Goal: Task Accomplishment & Management: Complete application form

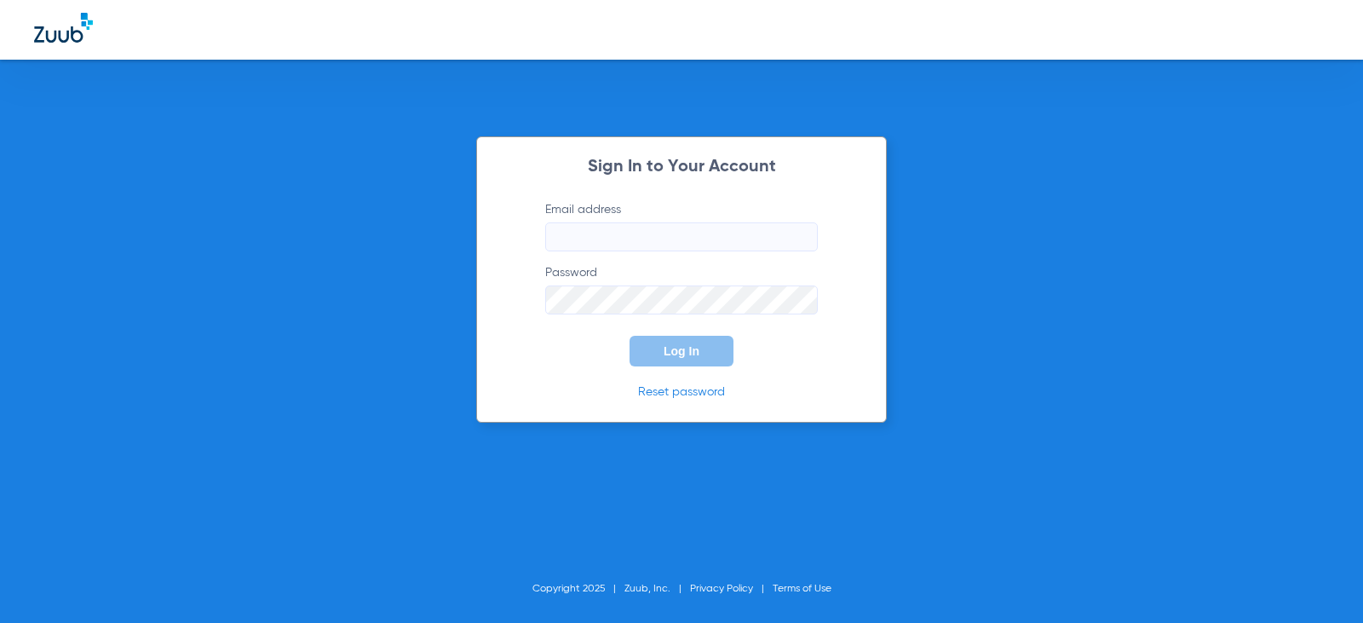
click at [629, 244] on input "Email address" at bounding box center [681, 236] width 273 height 29
type input "[PERSON_NAME]"
click at [604, 252] on form "Email address Password Log In" at bounding box center [682, 283] width 324 height 165
click at [590, 239] on input "Email address" at bounding box center [681, 236] width 273 height 29
type input "[EMAIL_ADDRESS][DOMAIN_NAME]"
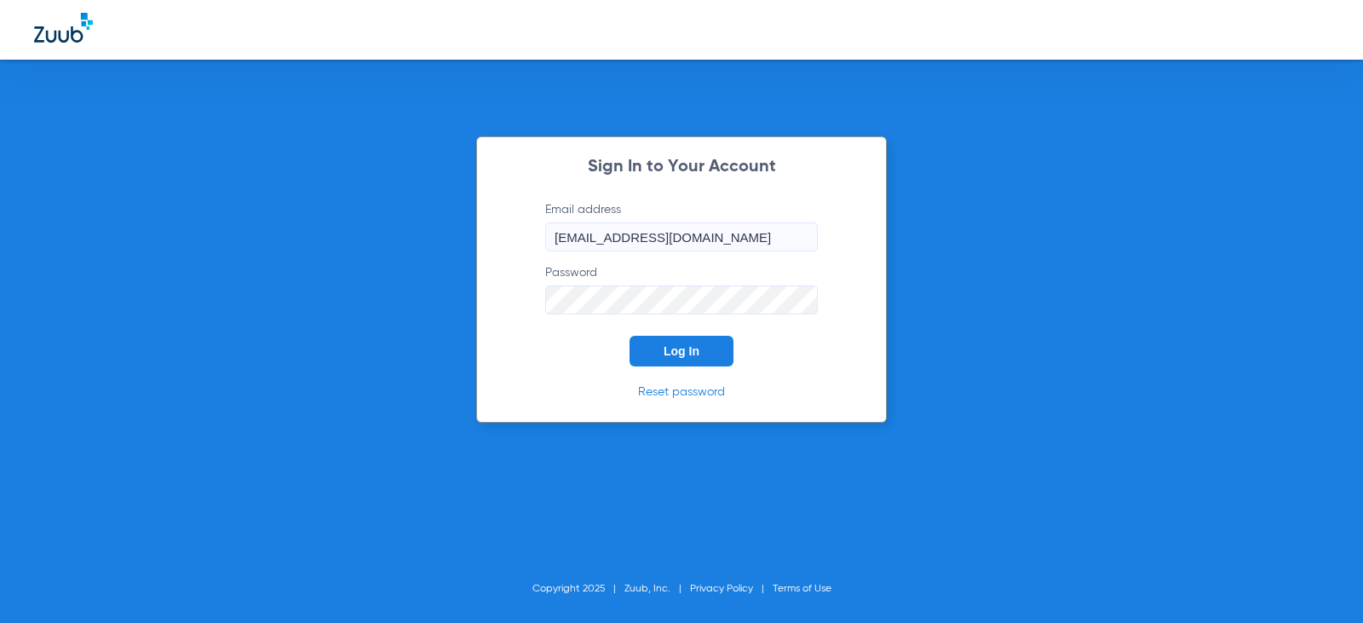
click at [630, 336] on button "Log In" at bounding box center [682, 351] width 104 height 31
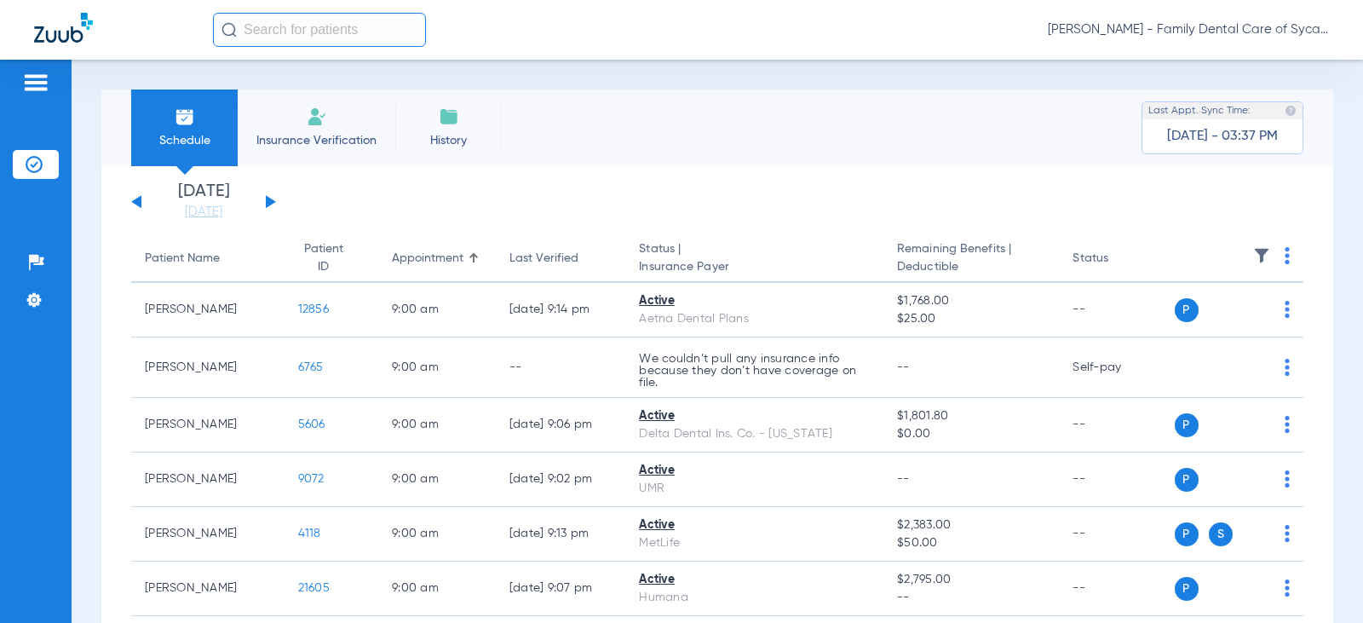
click at [339, 138] on span "Insurance Verification" at bounding box center [316, 140] width 132 height 17
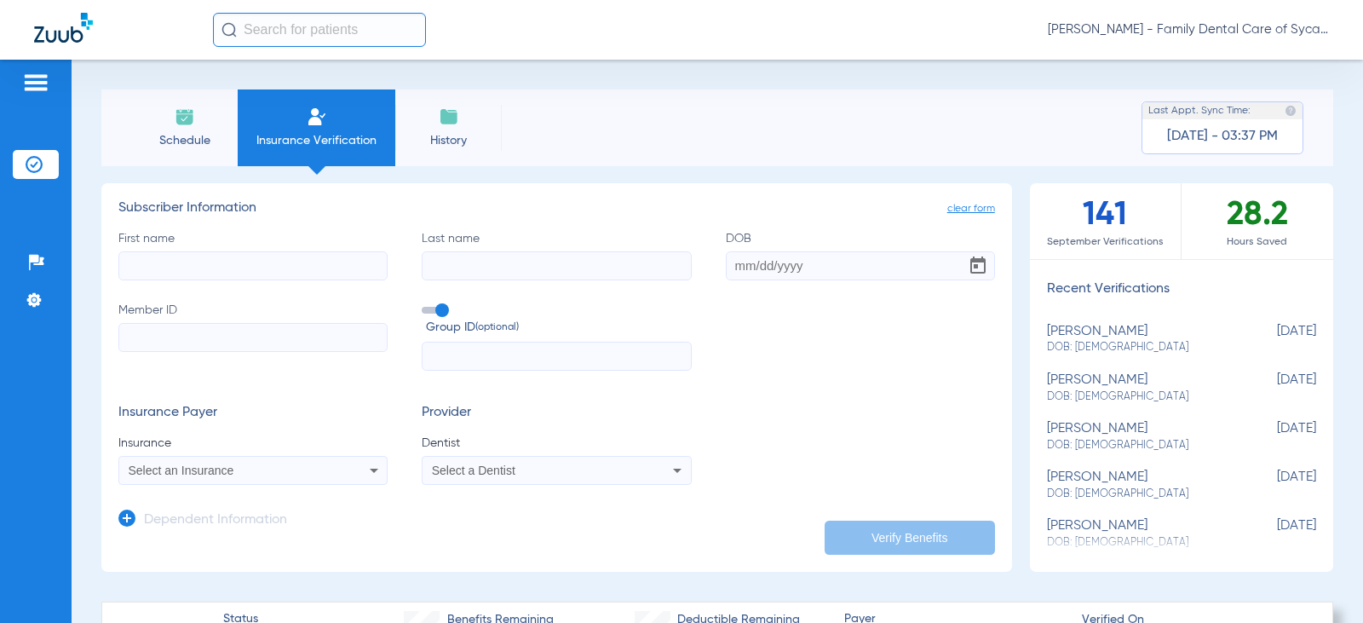
click at [203, 265] on input "First name" at bounding box center [252, 265] width 269 height 29
type input "Ari"
type input "F"
drag, startPoint x: 203, startPoint y: 265, endPoint x: 122, endPoint y: 262, distance: 81.0
click at [122, 262] on input "Ari" at bounding box center [252, 265] width 269 height 29
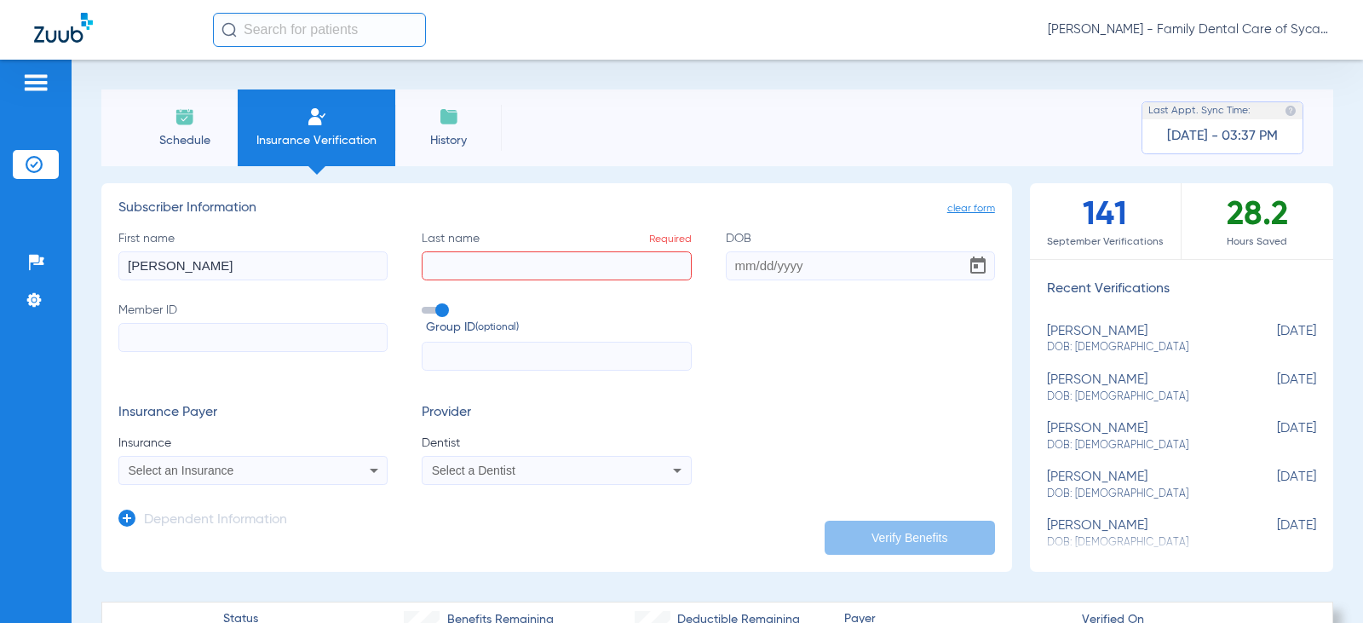
type input "Michael"
type input "Fuchs"
click at [733, 265] on input "DOB" at bounding box center [860, 265] width 269 height 29
type input "08/20/1984"
paste input "965866269"
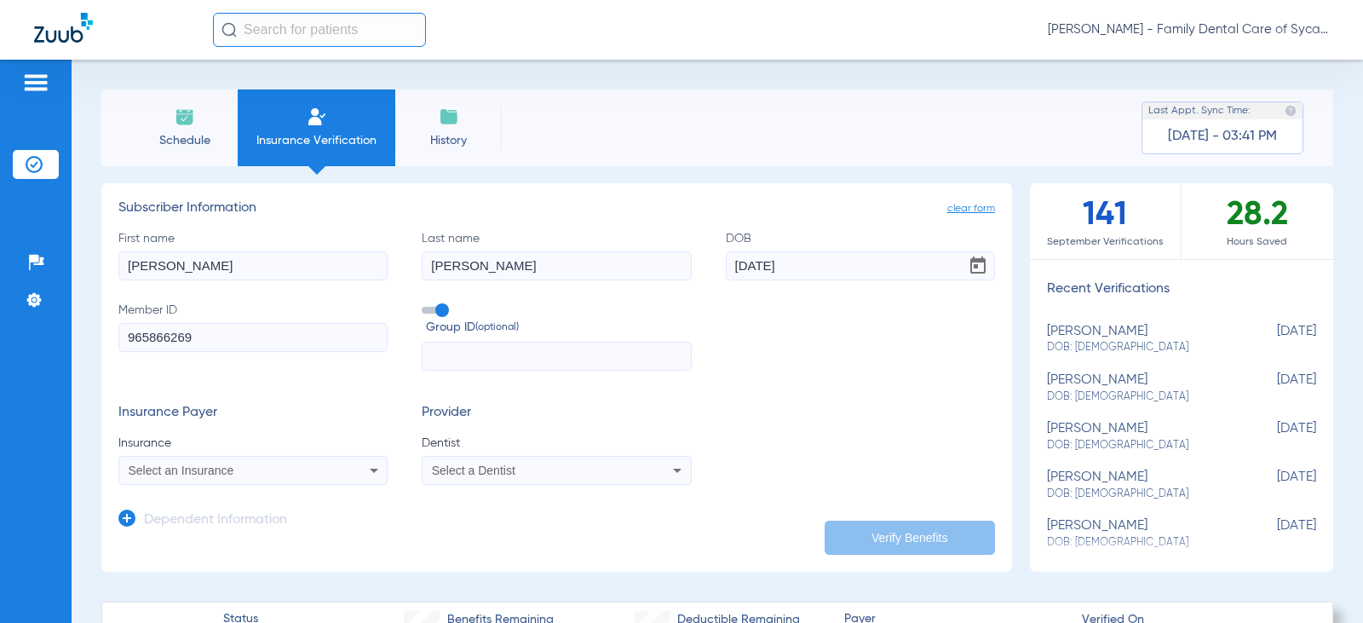
type input "965866269"
click at [432, 308] on span at bounding box center [435, 310] width 26 height 7
click at [425, 304] on input "Group ID (optional)" at bounding box center [425, 304] width 0 height 0
click at [481, 399] on form "First name Michael Last name Fuchs DOB 08/20/1984 Member ID 965866269 Group ID …" at bounding box center [556, 358] width 877 height 256
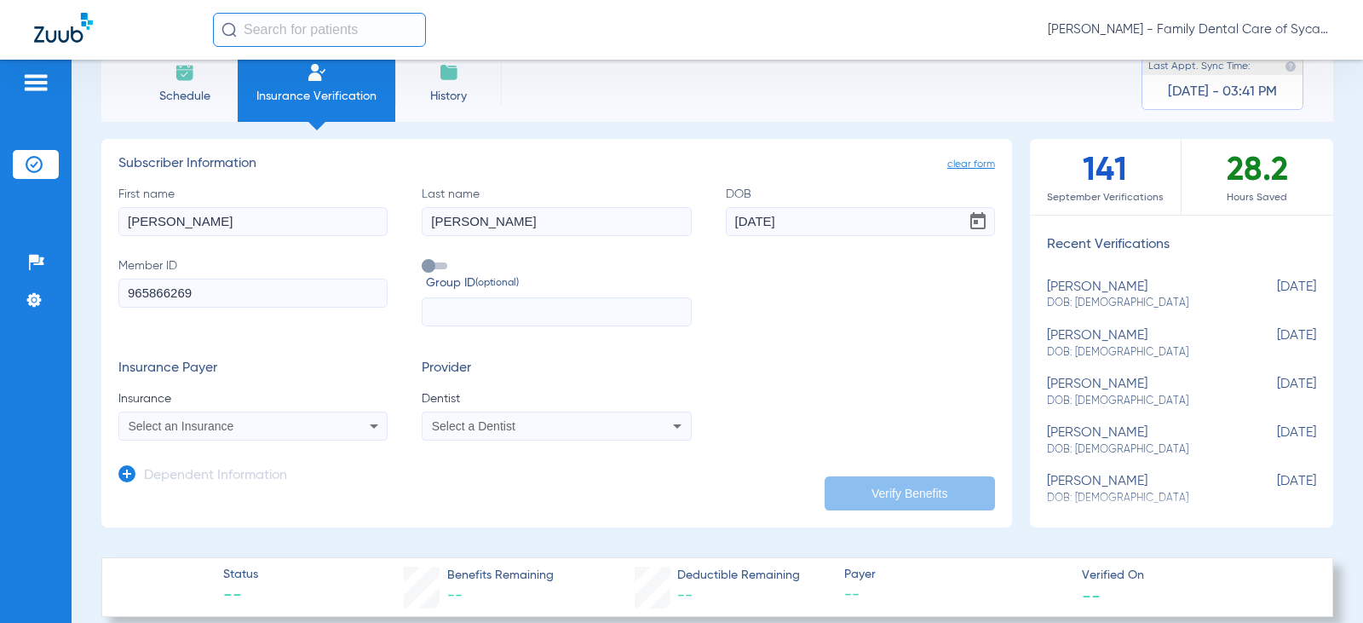
scroll to position [85, 0]
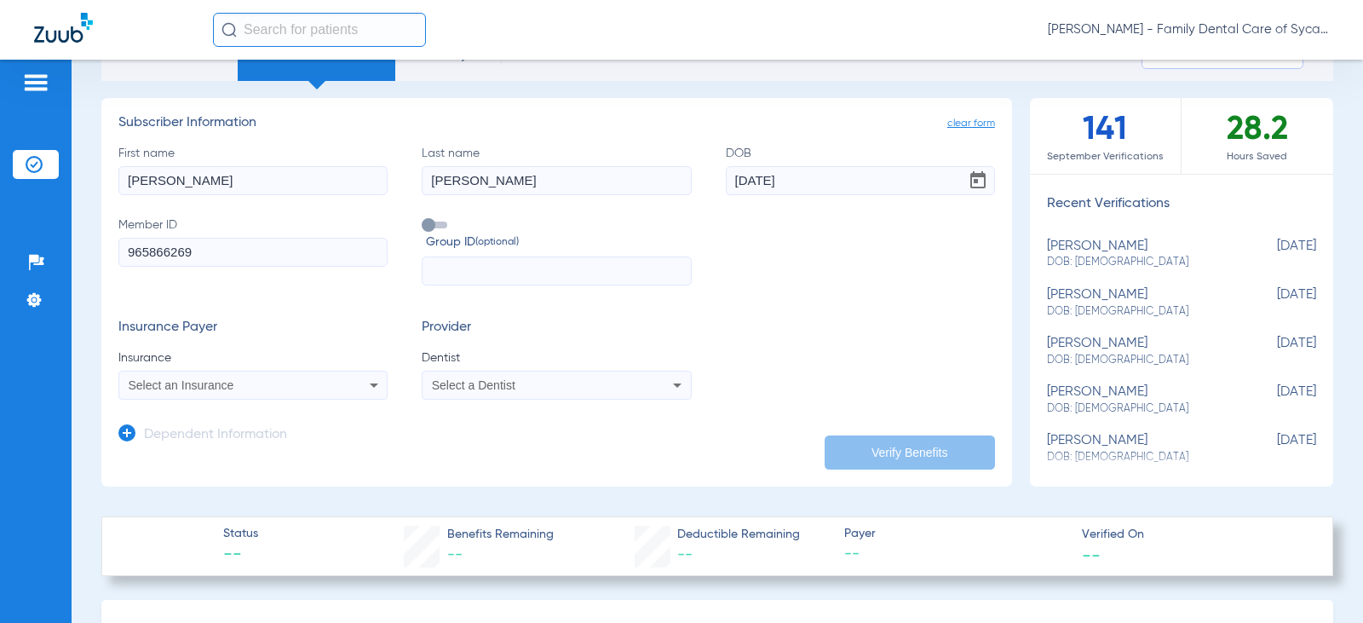
click at [239, 374] on mat-select "Select an Insurance" at bounding box center [252, 385] width 269 height 29
click at [236, 394] on div "Select an Insurance" at bounding box center [253, 385] width 268 height 20
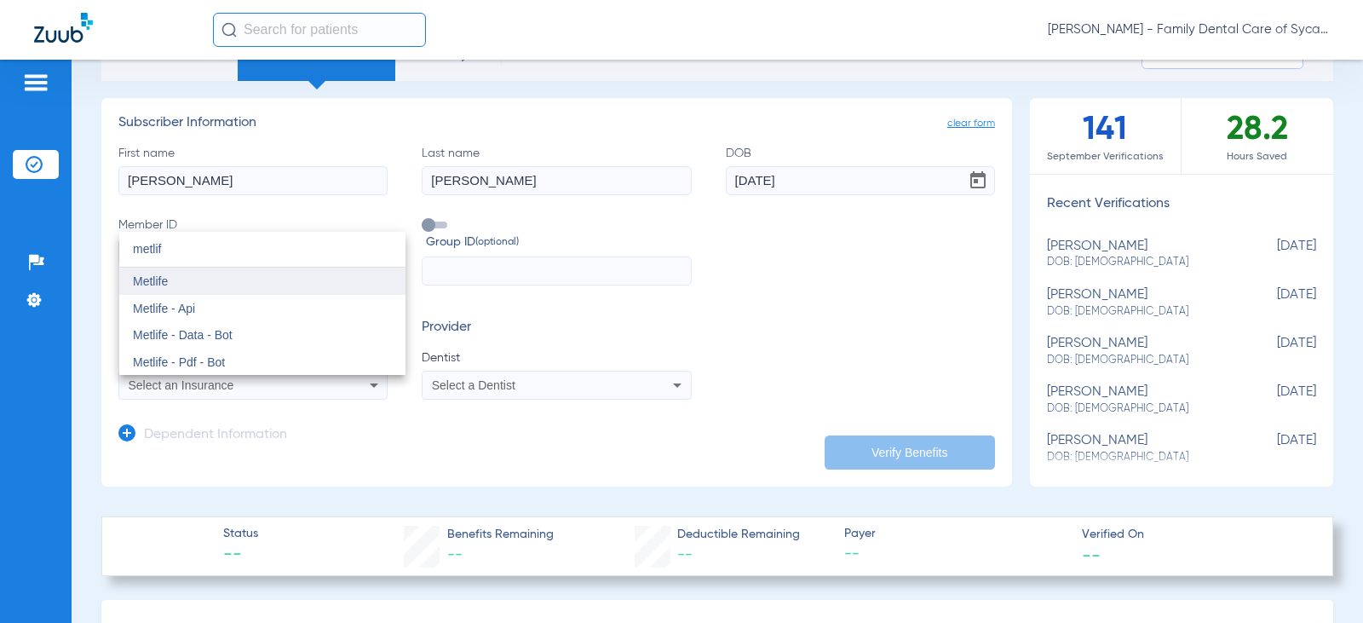
type input "metlif"
click at [158, 284] on span "Metlife" at bounding box center [150, 281] width 35 height 14
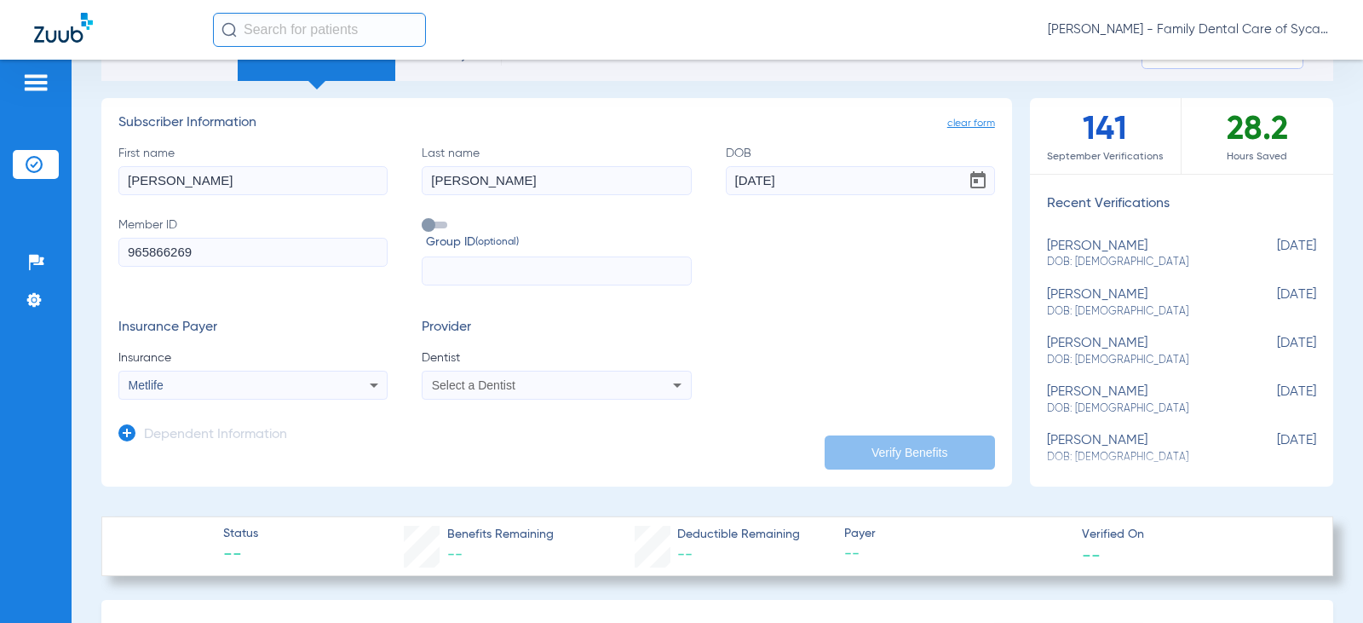
click at [424, 224] on span at bounding box center [435, 225] width 26 height 7
click at [425, 219] on input "Group ID (optional)" at bounding box center [425, 219] width 0 height 0
click at [443, 264] on input "text" at bounding box center [556, 270] width 269 height 29
click at [451, 264] on input "text" at bounding box center [556, 270] width 269 height 29
type input "301044"
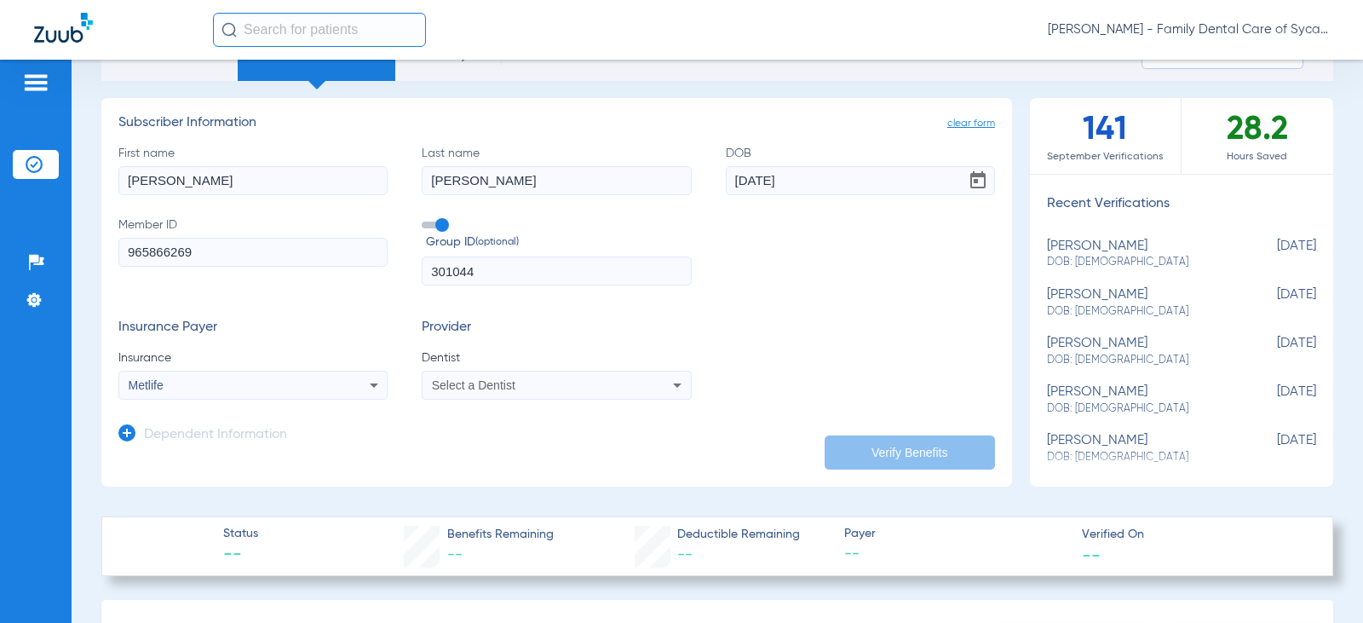
click at [495, 388] on span "Select a Dentist" at bounding box center [473, 385] width 83 height 14
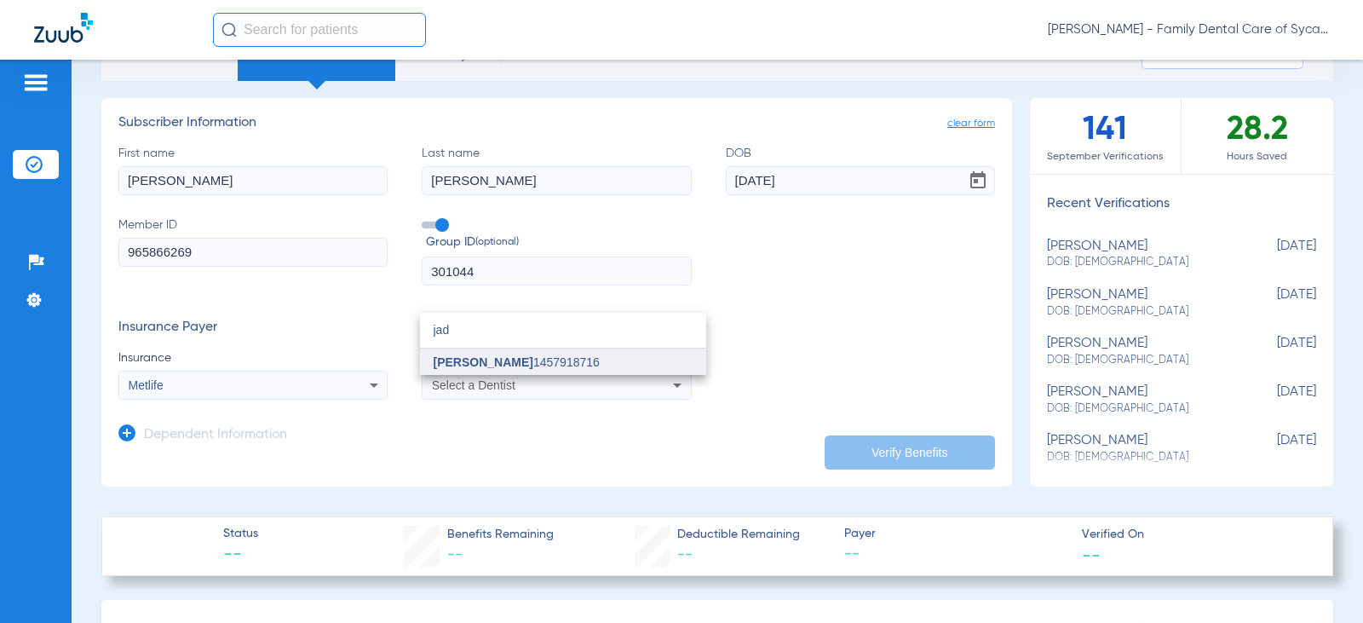
type input "jad"
click at [494, 360] on span "Tejpalsinh Jadeja" at bounding box center [484, 362] width 100 height 14
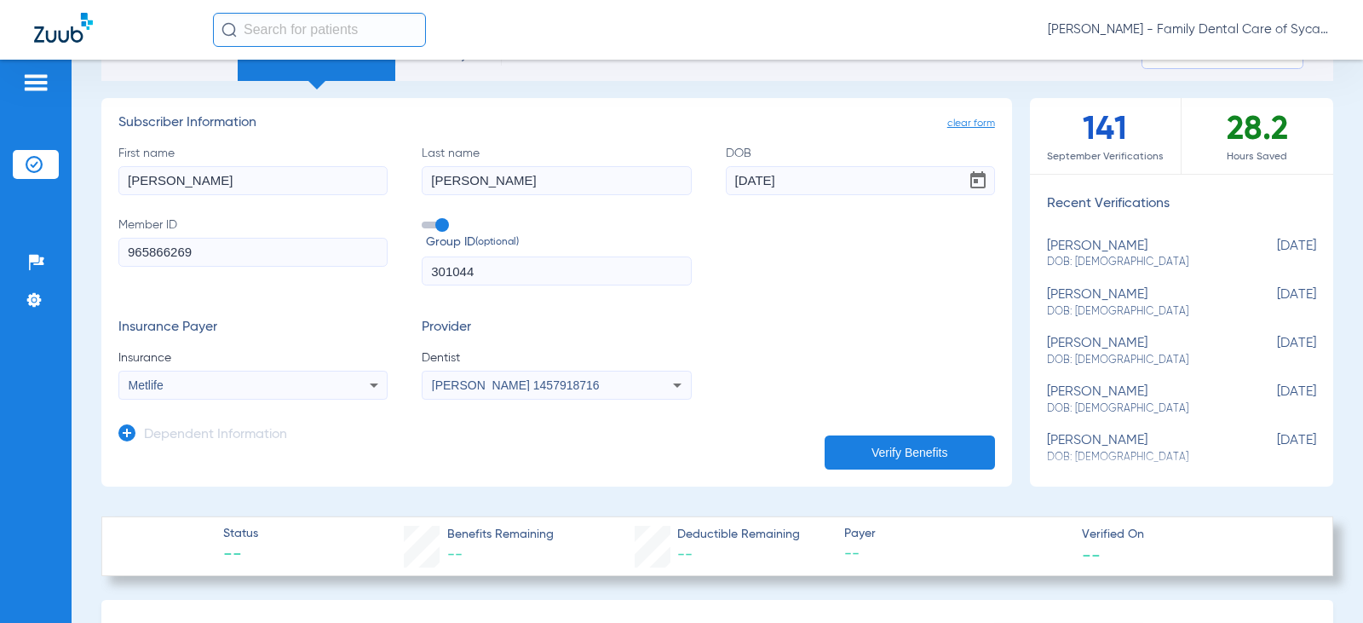
click at [618, 448] on app-dependent-form "Dependent Information" at bounding box center [556, 428] width 877 height 57
click at [126, 434] on icon at bounding box center [126, 432] width 17 height 17
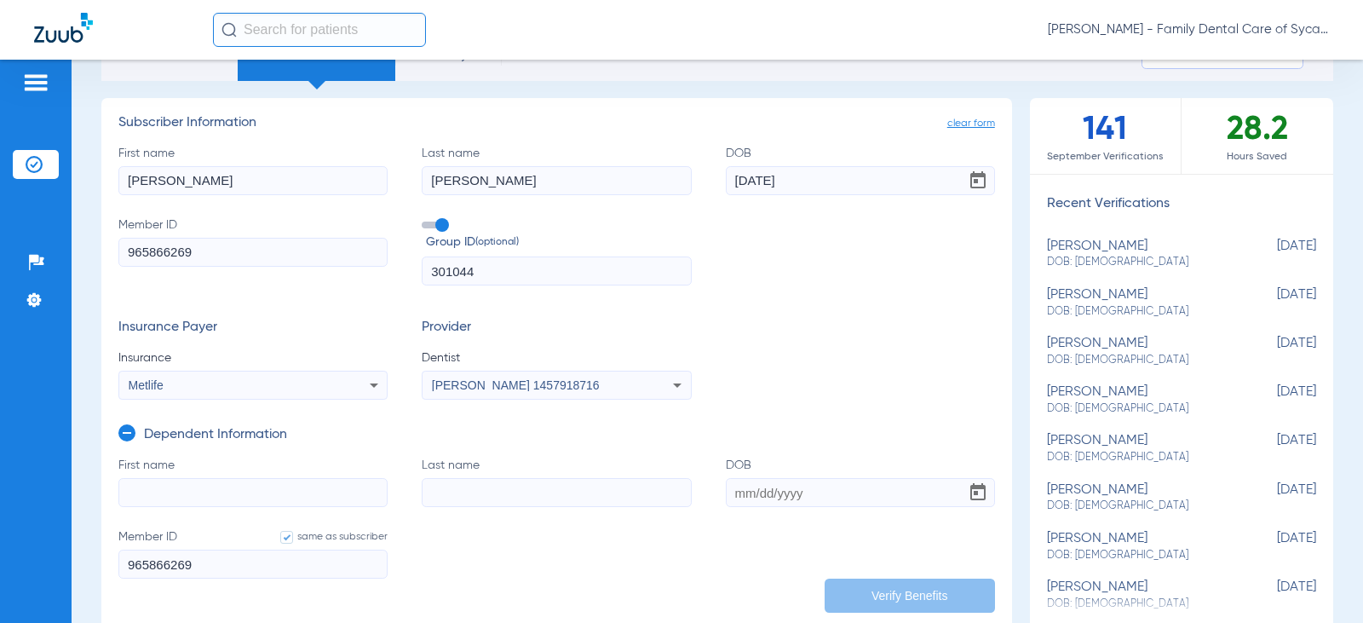
click at [181, 485] on input "First name" at bounding box center [252, 492] width 269 height 29
click at [181, 485] on input "ARi" at bounding box center [252, 492] width 269 height 29
type input "Ari"
type input "Fuchs"
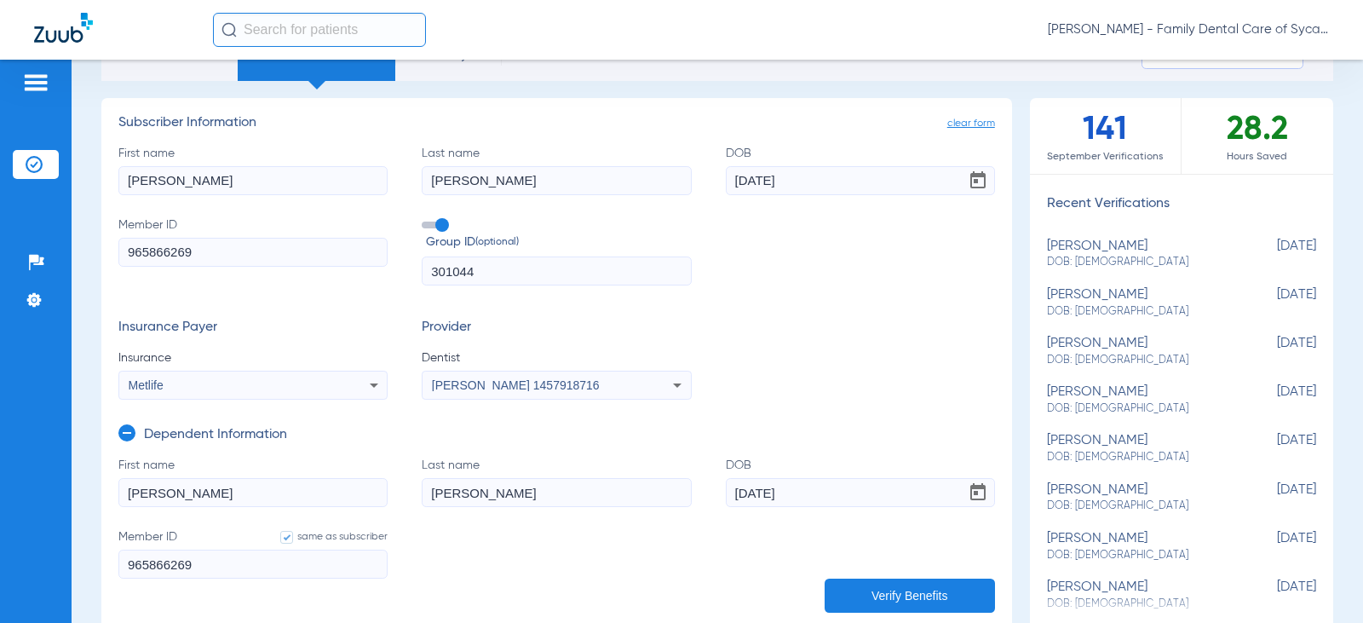
type input "03/31/2021"
click at [896, 587] on button "Verify Benefits" at bounding box center [910, 595] width 170 height 34
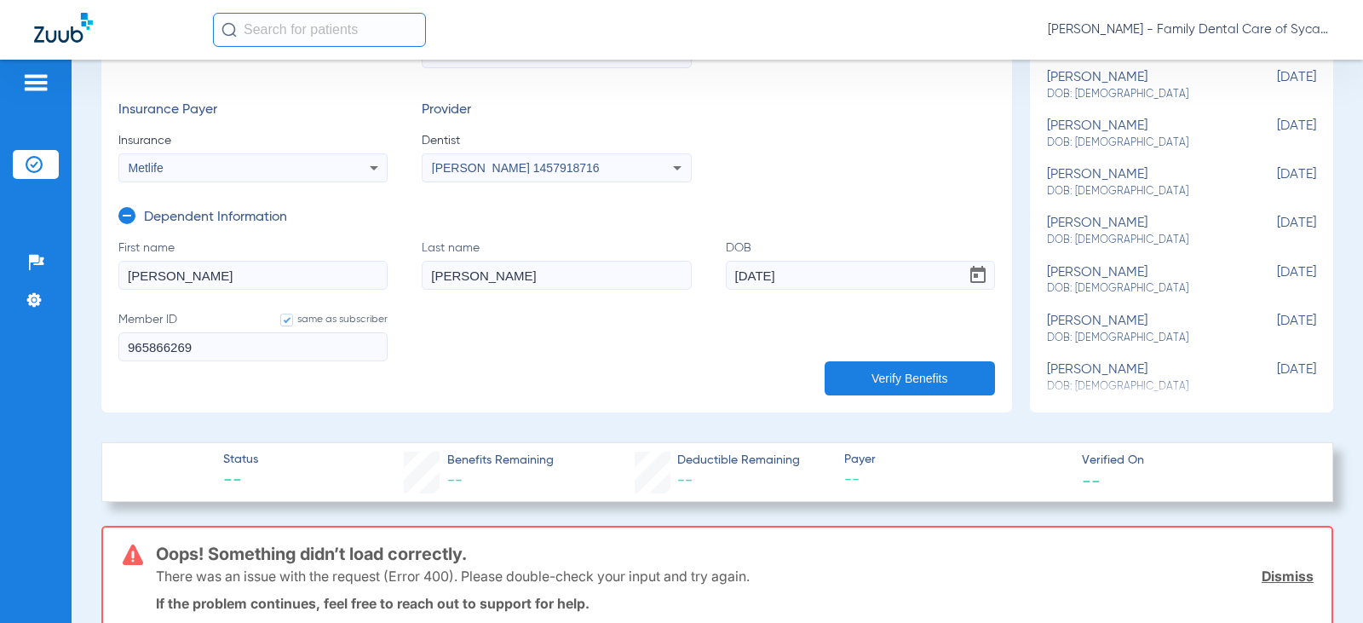
scroll to position [341, 0]
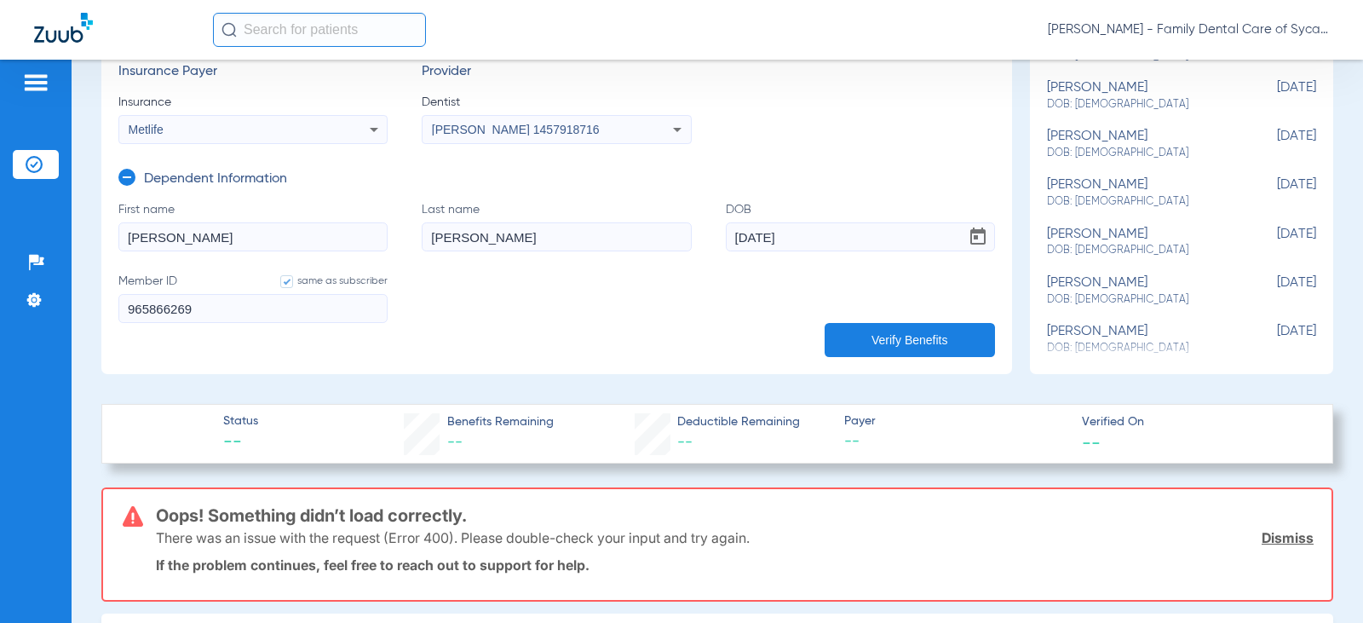
click at [901, 338] on button "Verify Benefits" at bounding box center [910, 340] width 170 height 34
click at [1266, 537] on link "Dismiss" at bounding box center [1288, 537] width 52 height 17
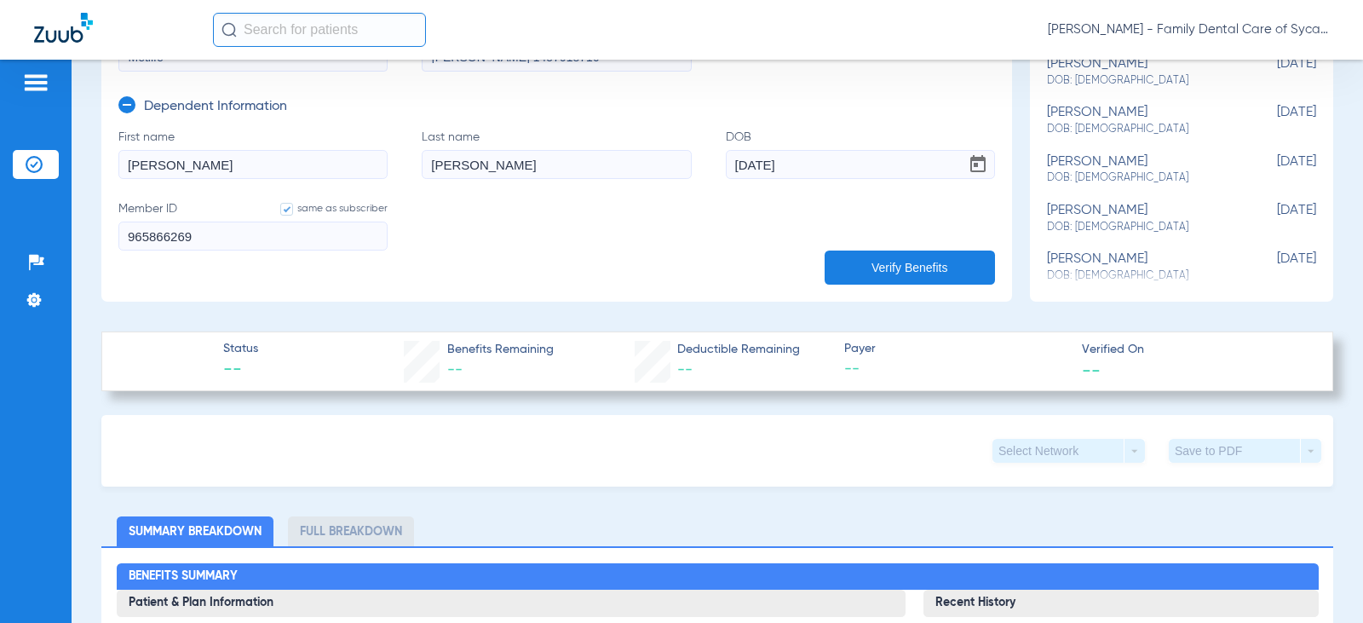
scroll to position [426, 0]
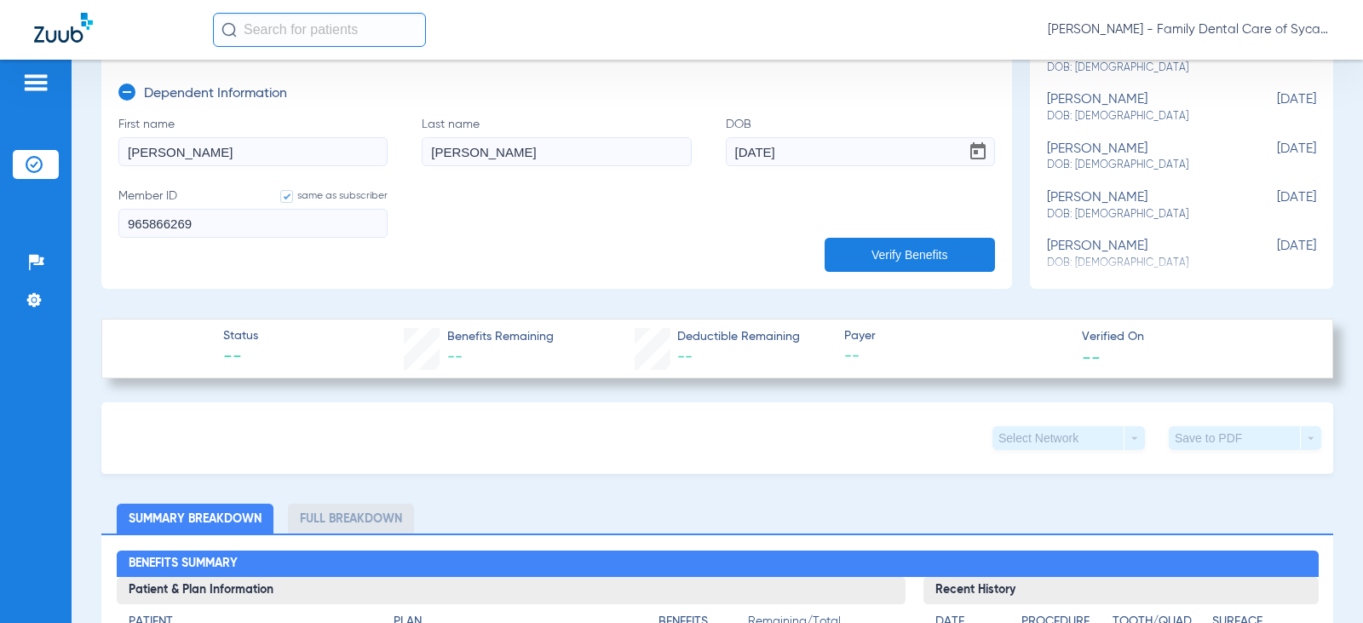
click at [866, 258] on button "Verify Benefits" at bounding box center [910, 255] width 170 height 34
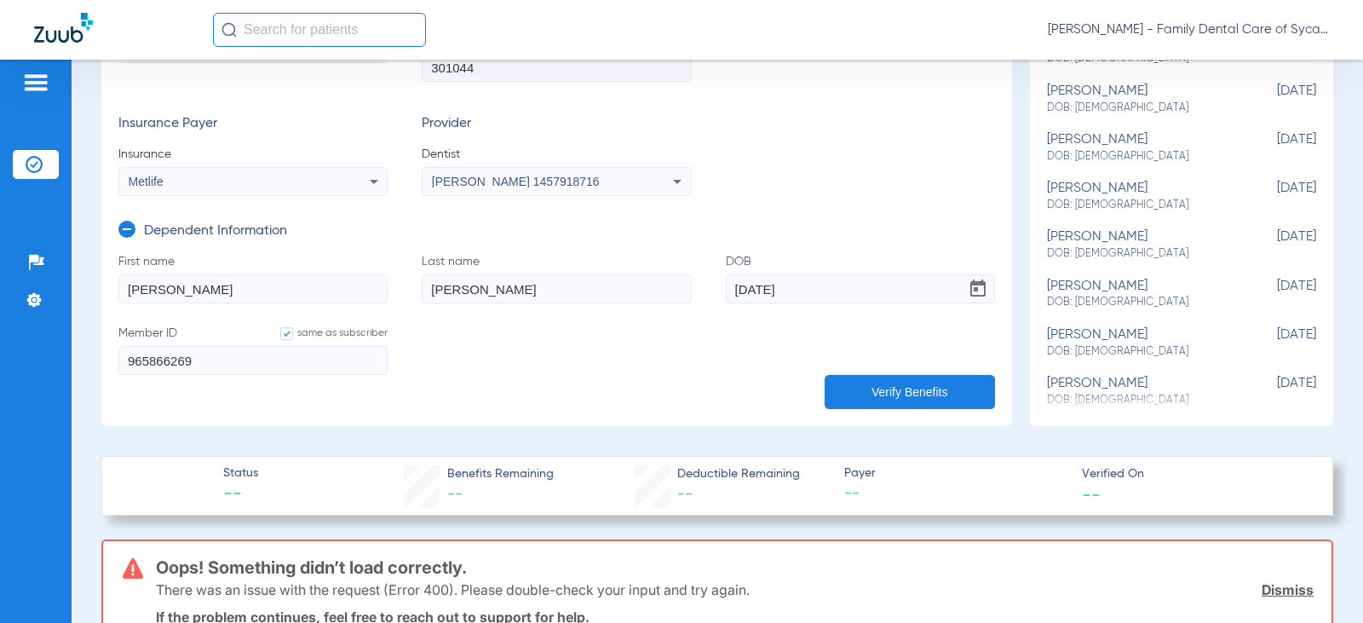
scroll to position [341, 0]
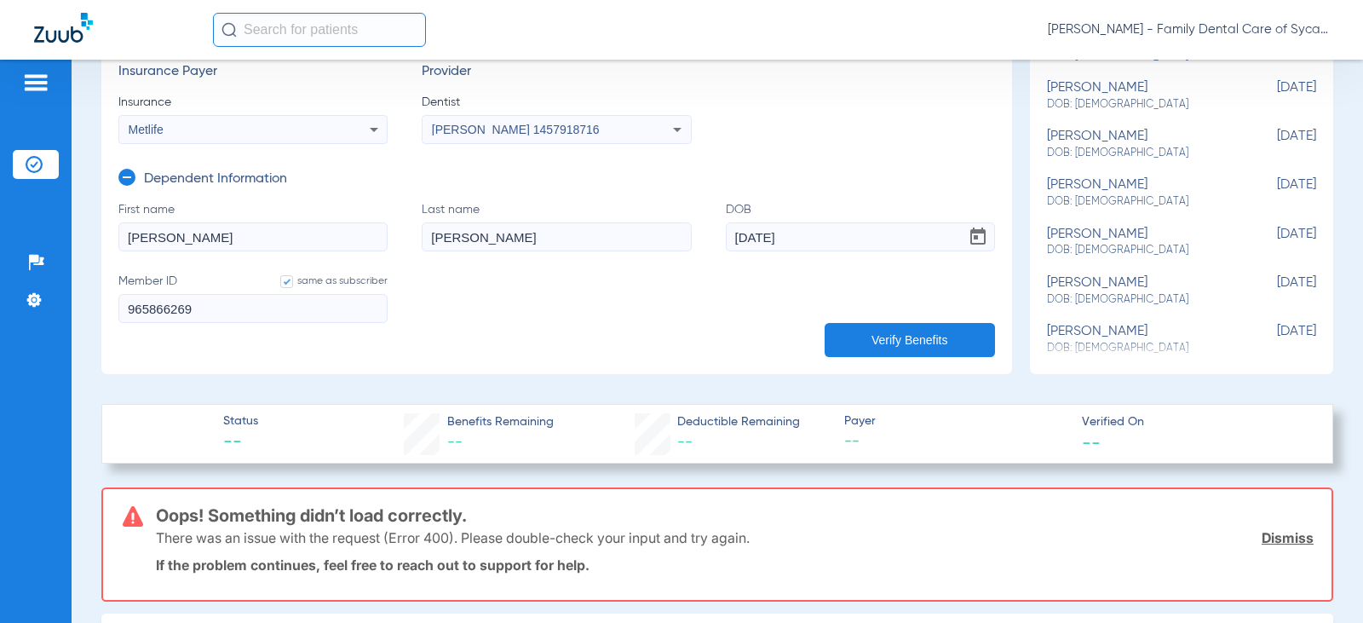
click at [904, 337] on button "Verify Benefits" at bounding box center [910, 340] width 170 height 34
click at [903, 337] on button "Verify Benefits" at bounding box center [910, 340] width 170 height 34
click at [127, 177] on icon at bounding box center [126, 177] width 17 height 17
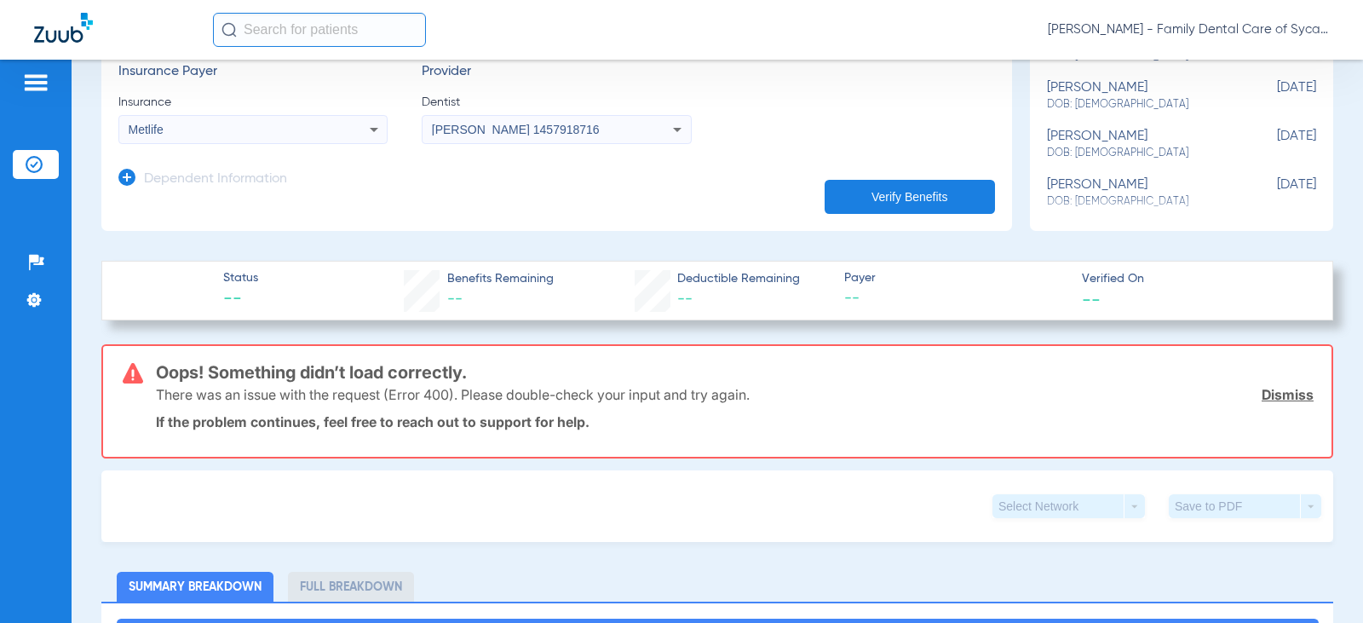
click at [883, 188] on button "Verify Benefits" at bounding box center [910, 197] width 170 height 34
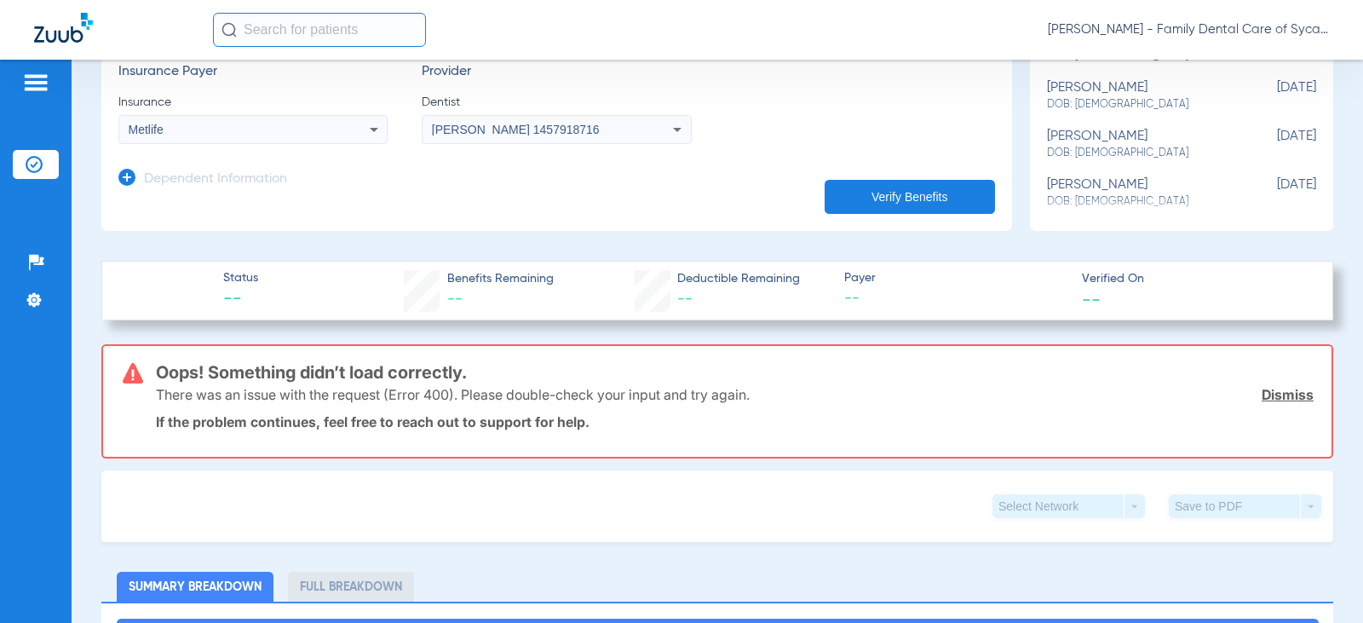
click at [883, 188] on button "Verify Benefits" at bounding box center [910, 197] width 170 height 34
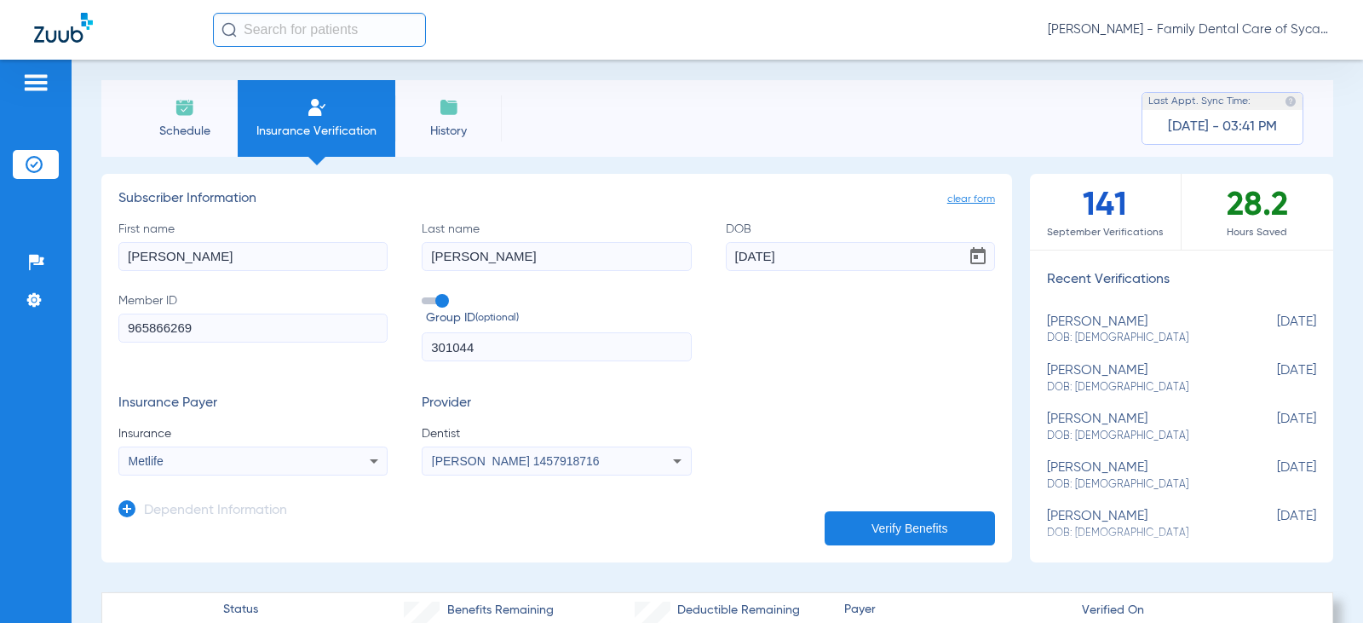
scroll to position [0, 0]
